Goal: Navigation & Orientation: Find specific page/section

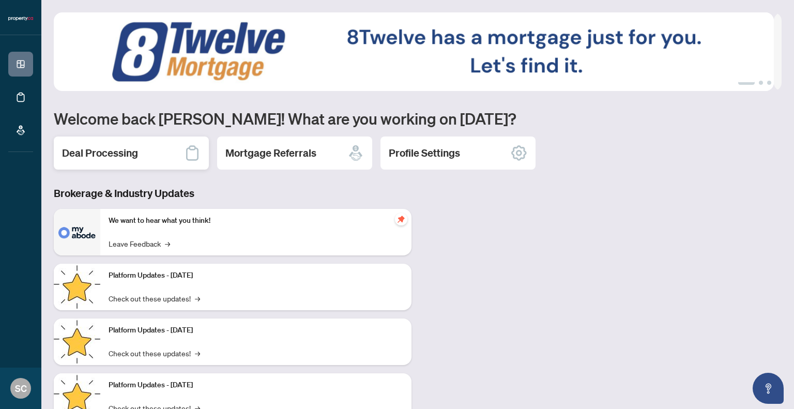
click at [192, 150] on icon at bounding box center [192, 153] width 17 height 17
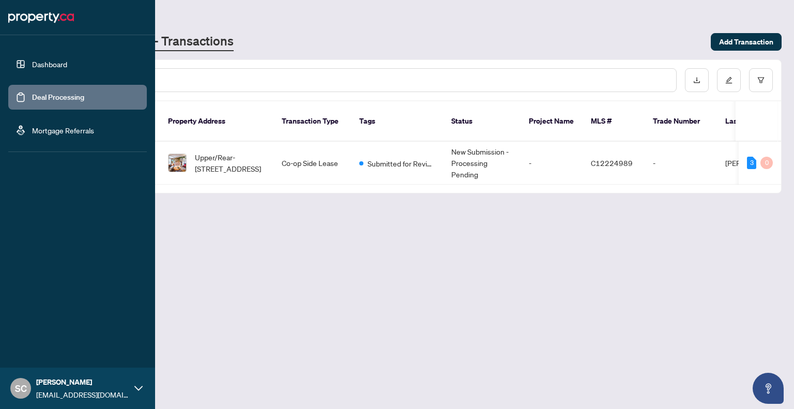
click at [44, 65] on link "Dashboard" at bounding box center [49, 63] width 35 height 9
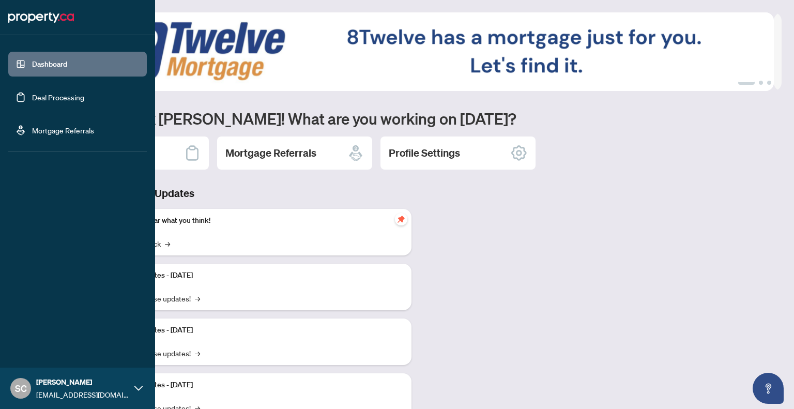
click at [67, 92] on link "Deal Processing" at bounding box center [58, 96] width 52 height 9
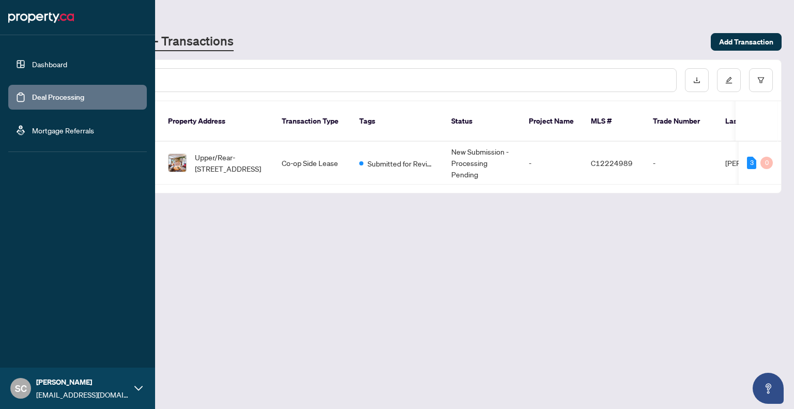
click at [49, 126] on link "Mortgage Referrals" at bounding box center [63, 130] width 62 height 9
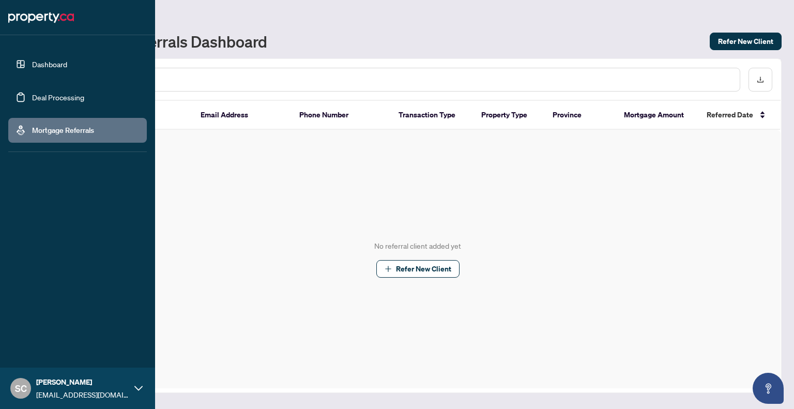
click at [32, 65] on link "Dashboard" at bounding box center [49, 63] width 35 height 9
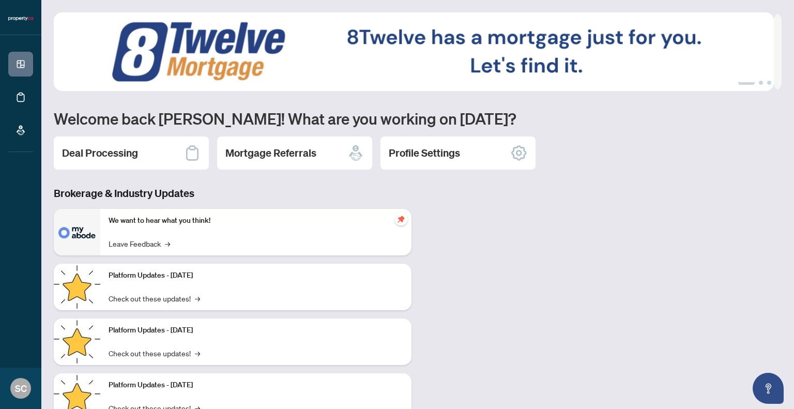
click at [358, 43] on img at bounding box center [414, 51] width 720 height 79
